Goal: Information Seeking & Learning: Learn about a topic

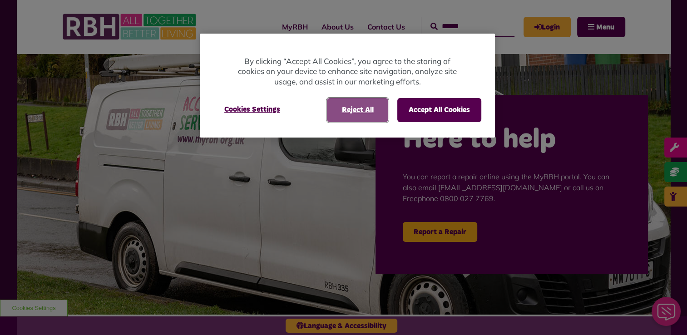
click at [345, 105] on button "Reject All" at bounding box center [357, 110] width 61 height 24
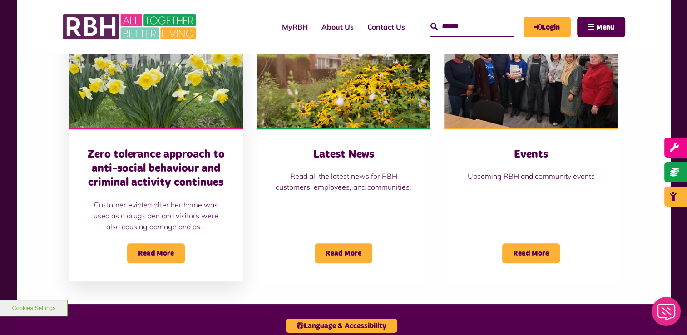
scroll to position [667, 0]
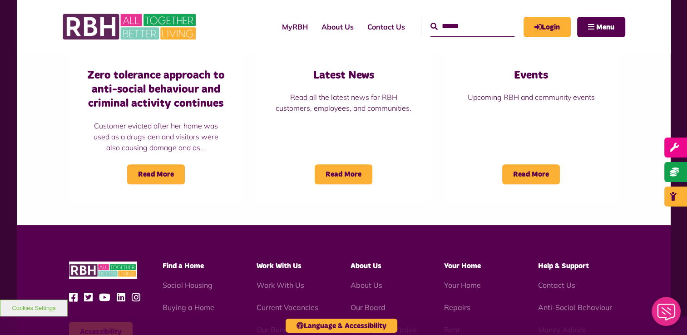
scroll to position [746, 0]
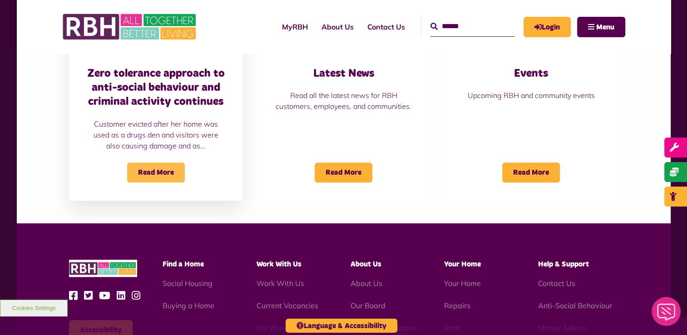
click at [171, 171] on span "Read More" at bounding box center [156, 173] width 58 height 20
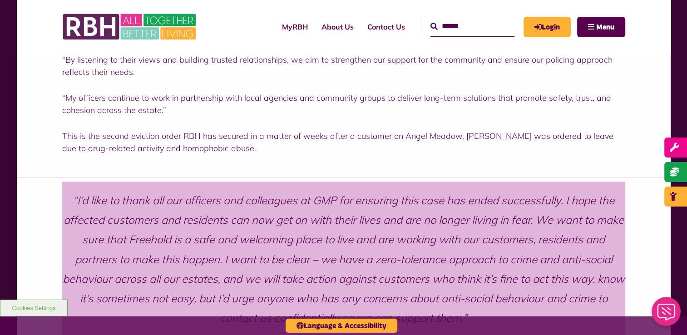
scroll to position [644, 0]
click at [288, 28] on link "MyRBH" at bounding box center [295, 27] width 40 height 25
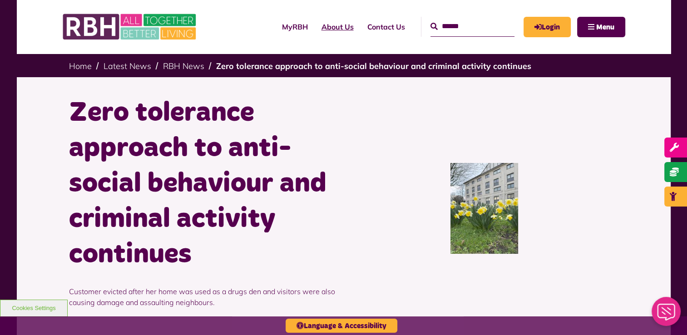
click at [330, 26] on link "About Us" at bounding box center [338, 27] width 46 height 25
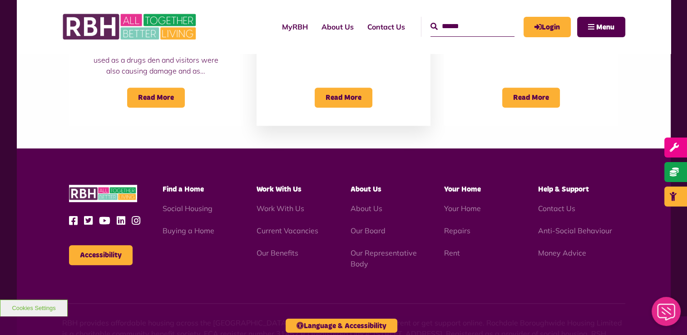
scroll to position [822, 0]
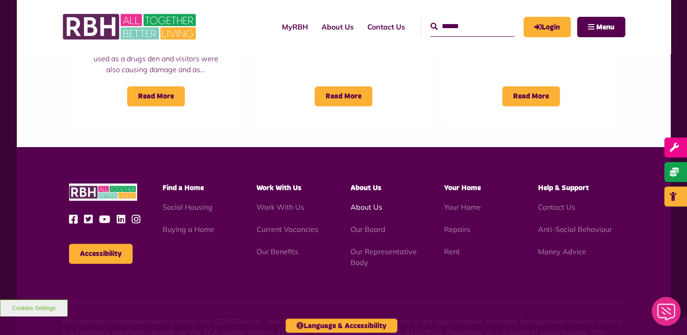
click at [358, 205] on link "About Us" at bounding box center [366, 207] width 32 height 9
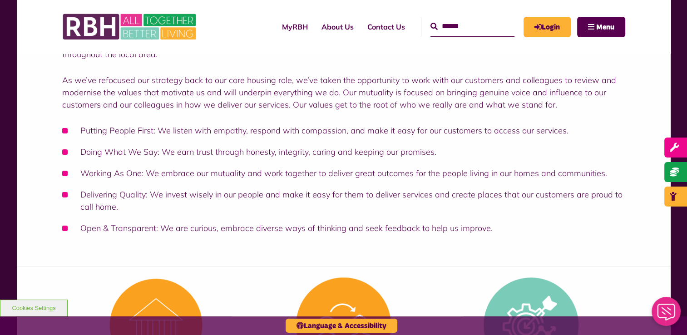
scroll to position [160, 0]
